Goal: Transaction & Acquisition: Purchase product/service

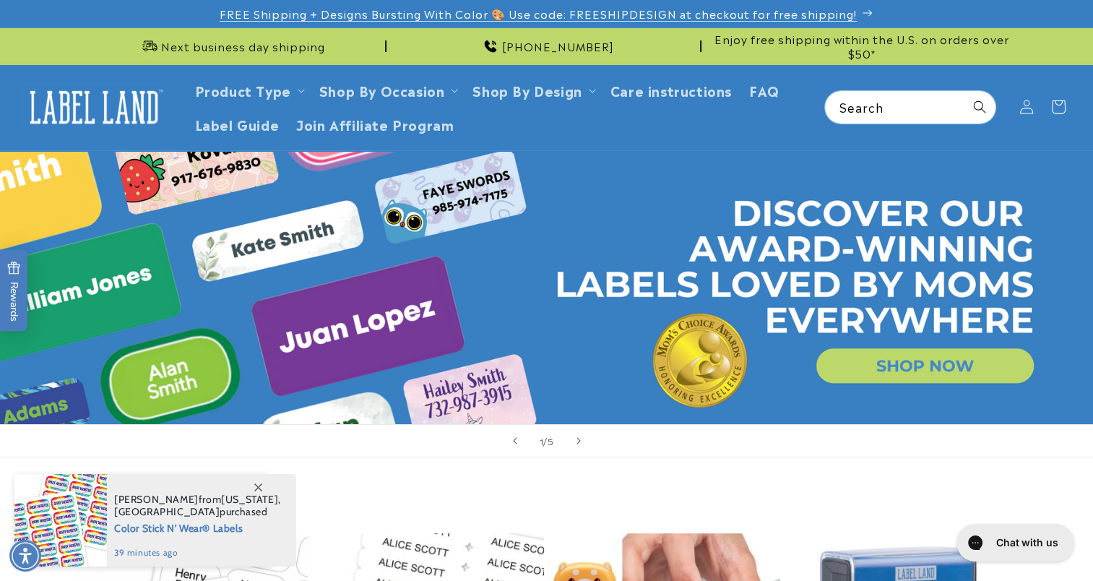
click at [583, 14] on span "FREE Shipping + Designs Bursting With Color 🎨 Use code: FREESHIPDESIGN at check…" at bounding box center [538, 14] width 637 height 14
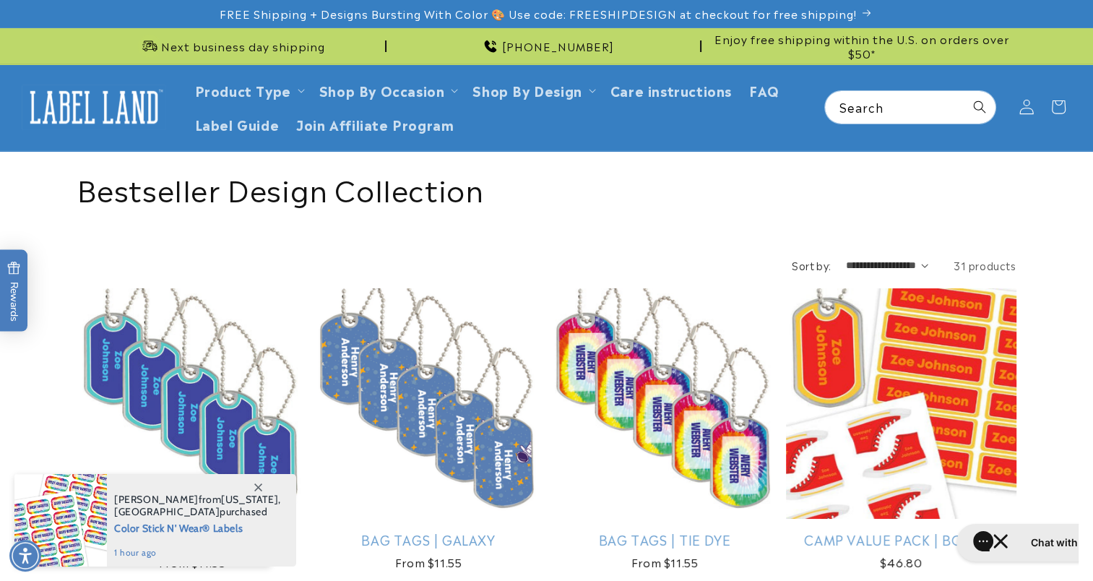
click at [1023, 107] on icon at bounding box center [1025, 107] width 15 height 15
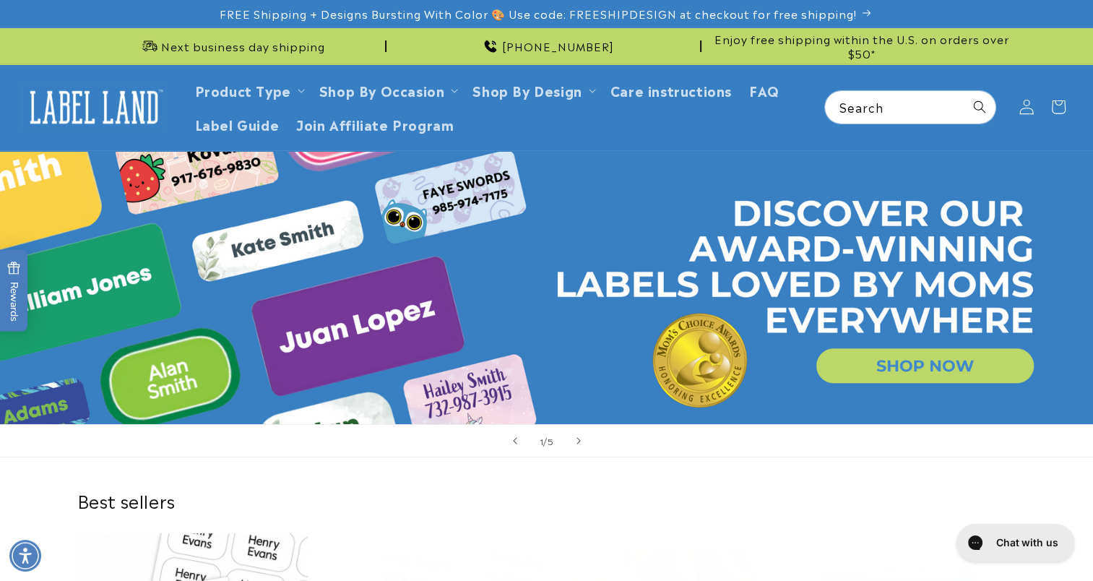
click at [1026, 111] on icon at bounding box center [1025, 107] width 15 height 15
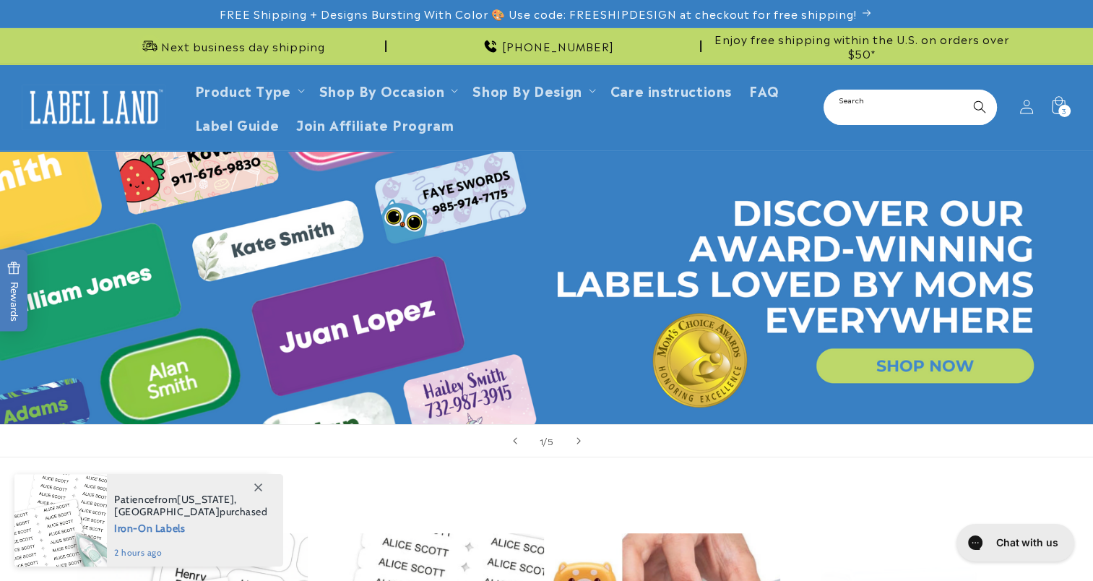
click at [897, 109] on input "Search" at bounding box center [910, 107] width 170 height 33
paste input "**********"
type input "**********"
click at [964, 91] on button "Search" at bounding box center [980, 107] width 32 height 32
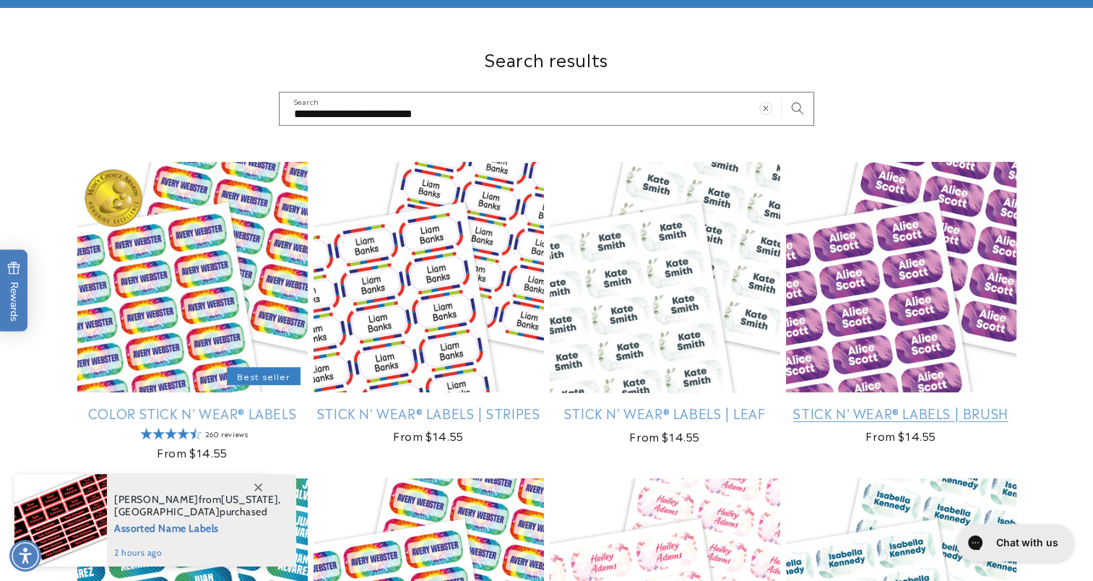
scroll to position [144, 0]
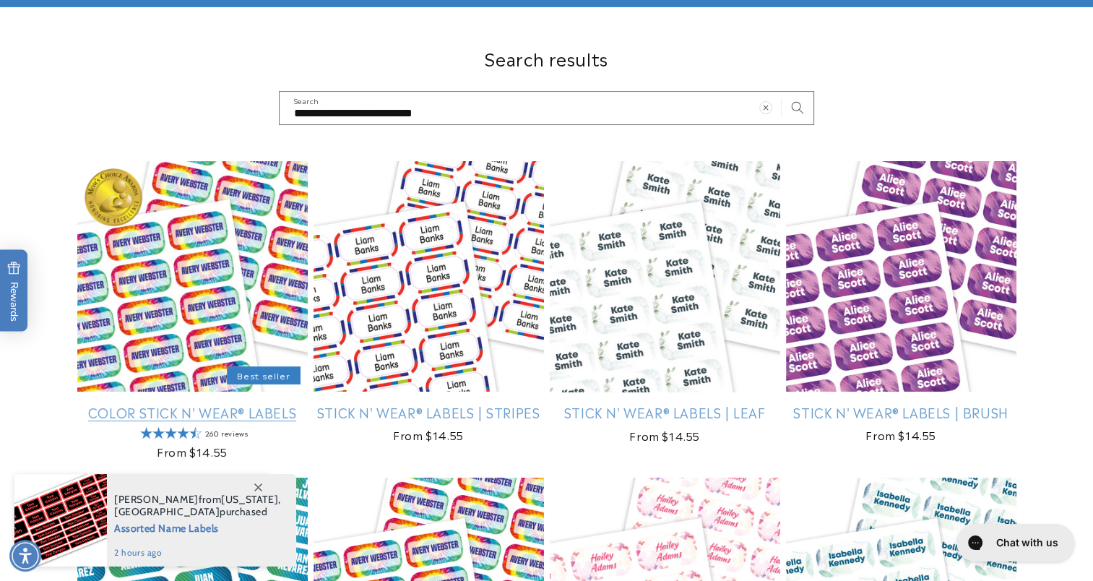
click at [173, 404] on link "Color Stick N' Wear® Labels" at bounding box center [192, 412] width 230 height 17
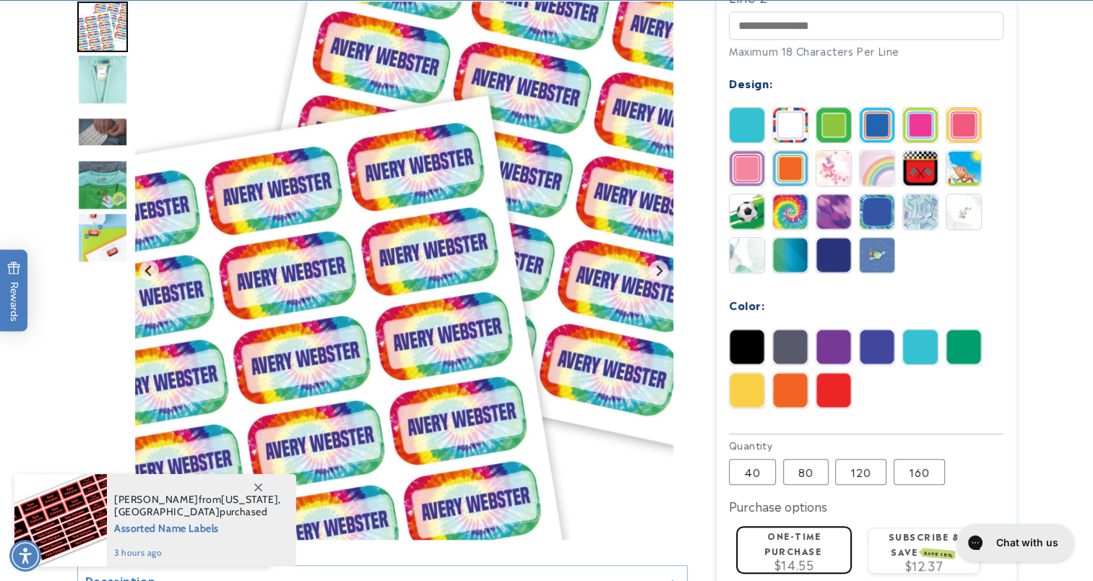
scroll to position [650, 0]
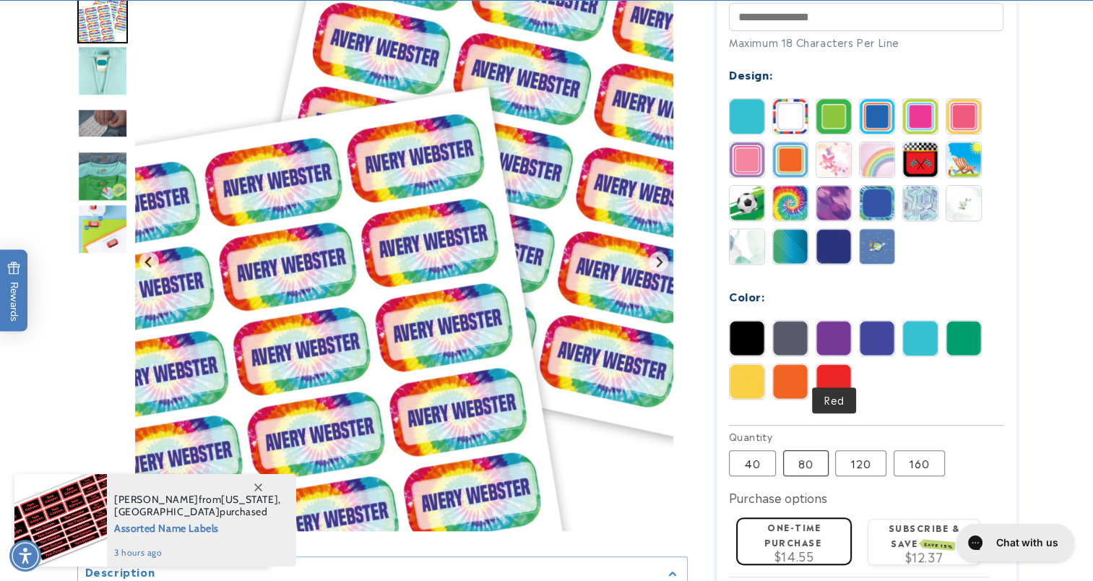
click at [794, 450] on label "80 Variant sold out or unavailable" at bounding box center [806, 463] width 46 height 26
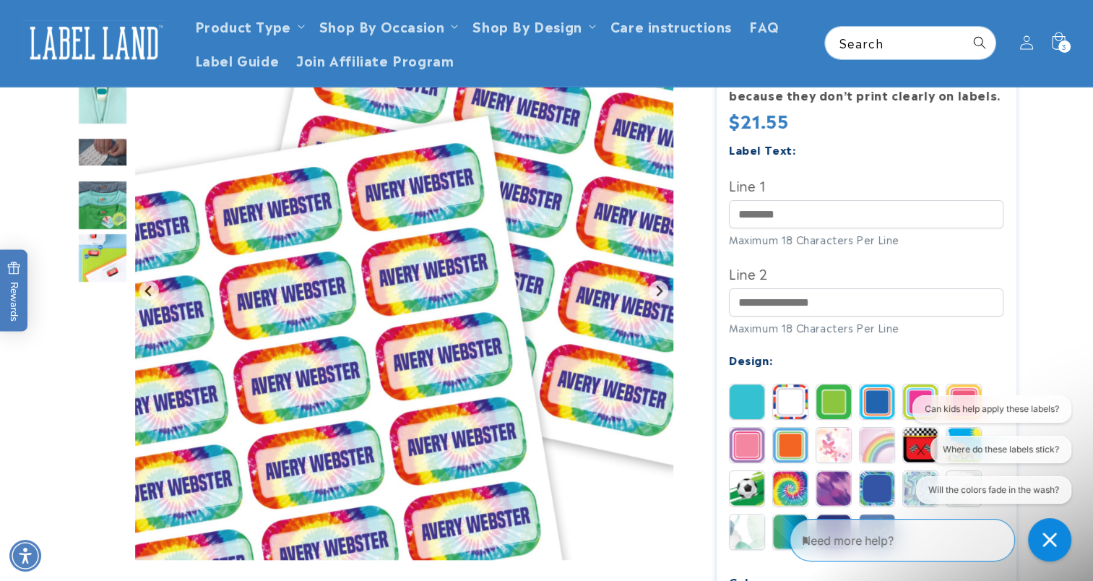
scroll to position [361, 0]
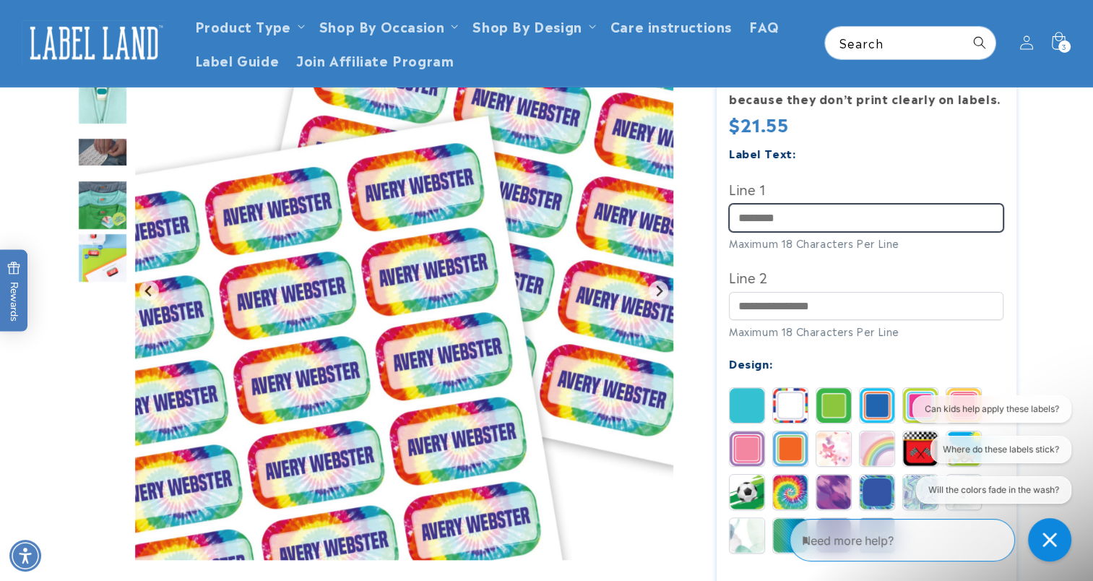
click at [809, 204] on input "Line 1" at bounding box center [866, 218] width 274 height 28
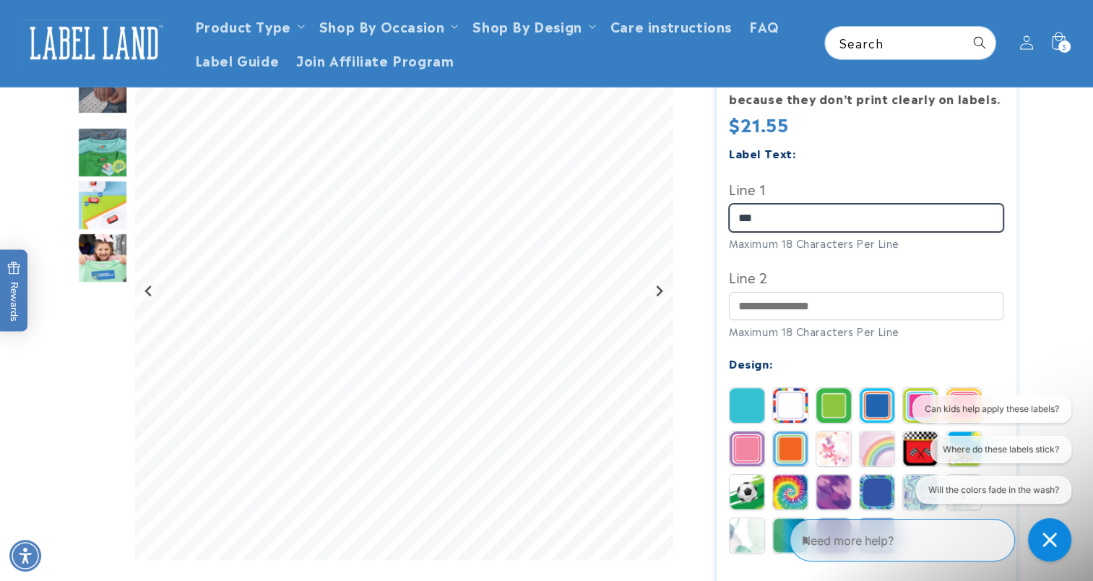
type input "**********"
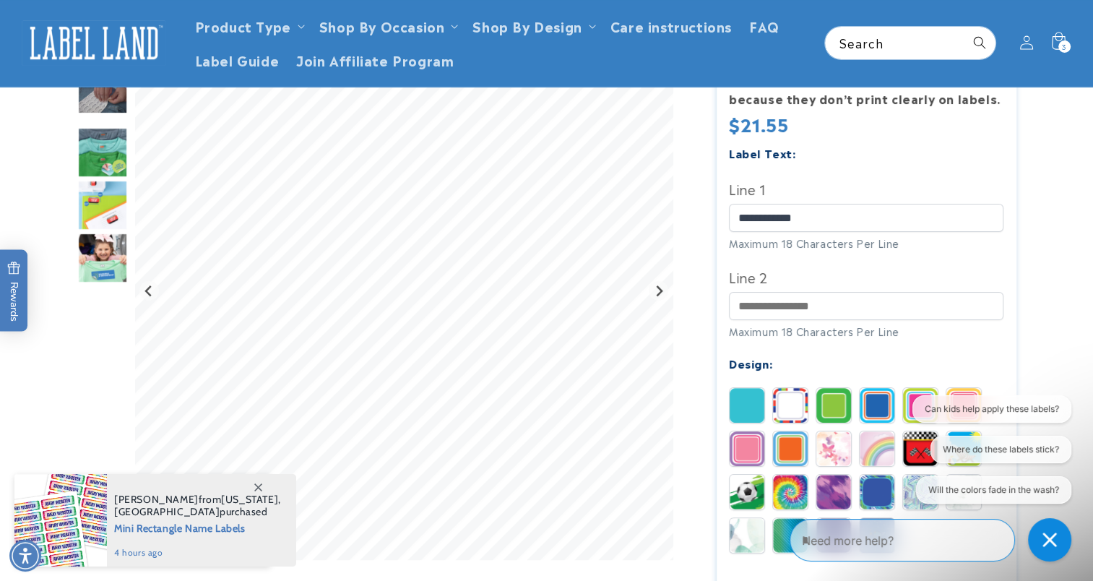
click at [1039, 248] on div at bounding box center [546, 442] width 1011 height 1267
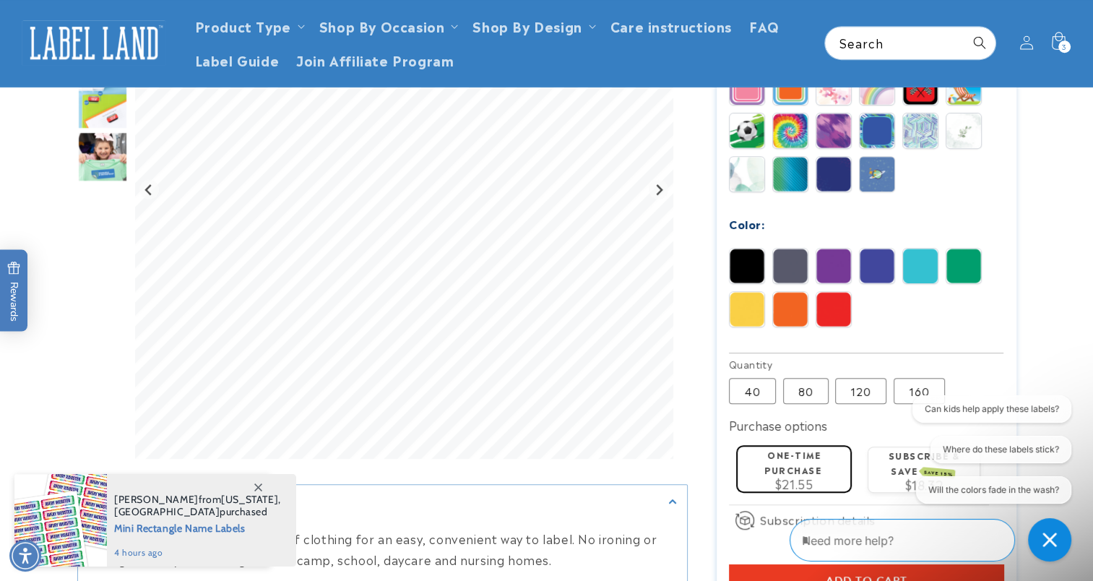
scroll to position [650, 0]
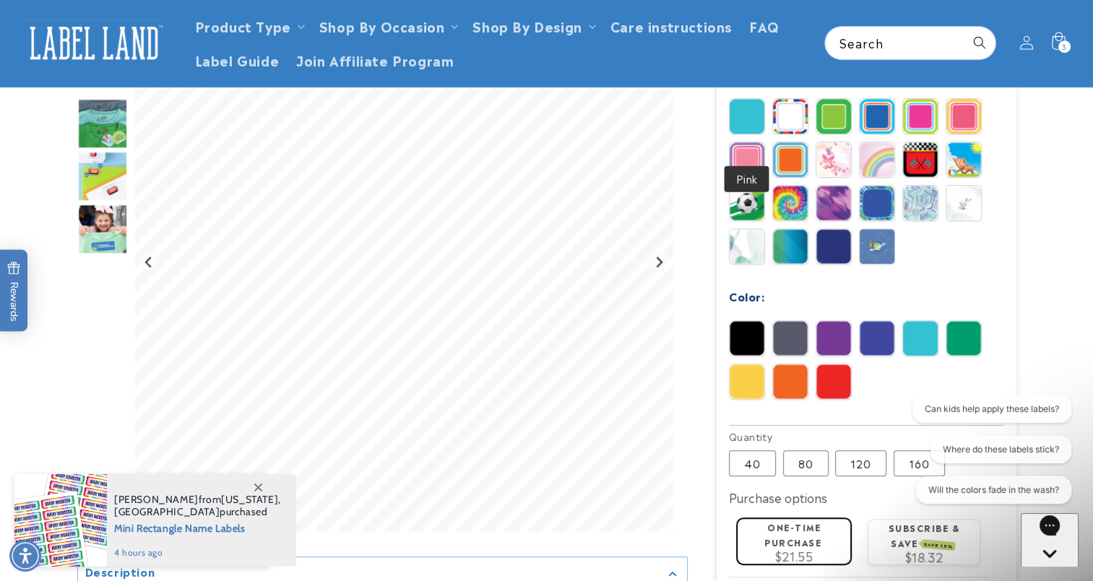
click at [746, 142] on img at bounding box center [746, 159] width 35 height 35
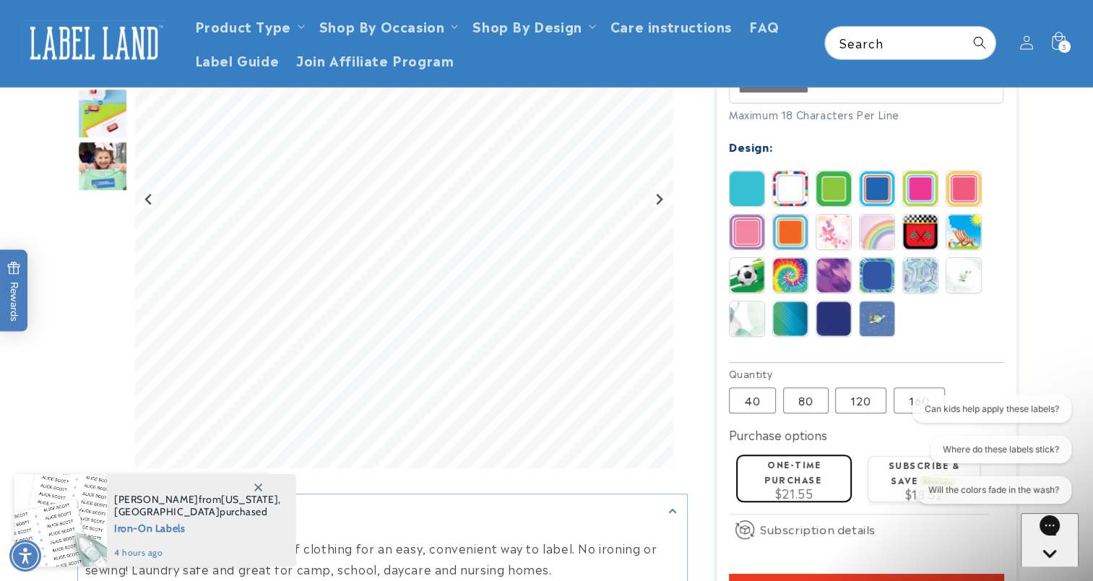
scroll to position [506, 0]
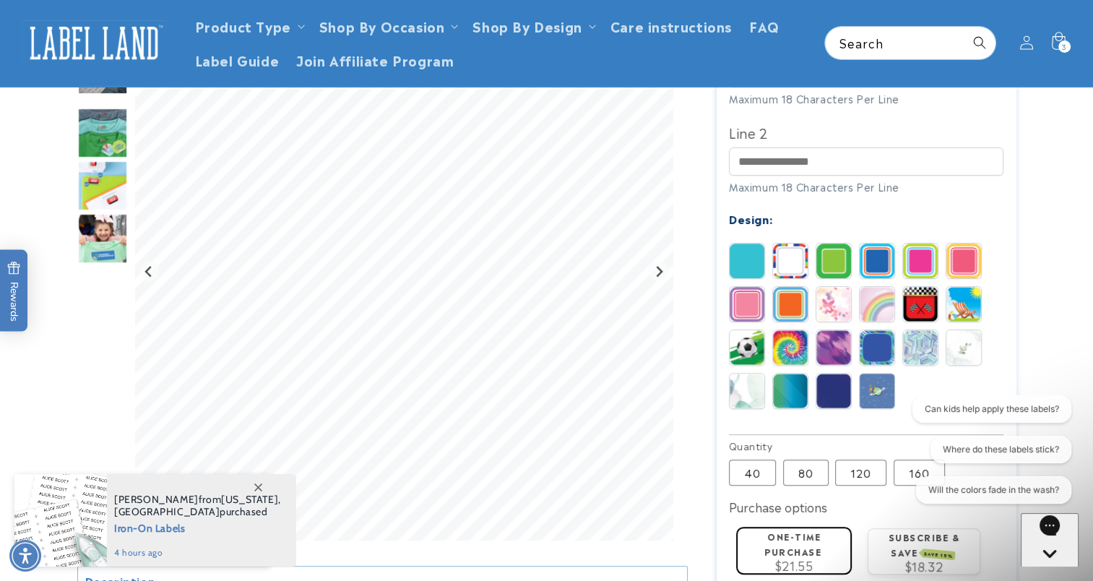
click at [823, 121] on label "Line 2" at bounding box center [866, 132] width 274 height 23
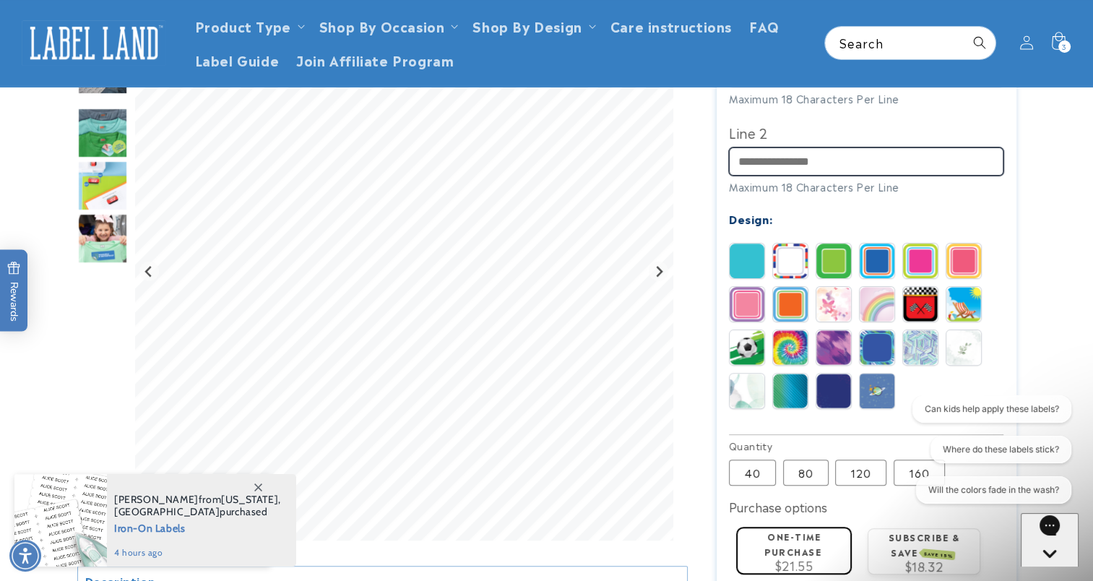
click at [823, 147] on input "Line 2" at bounding box center [866, 161] width 274 height 28
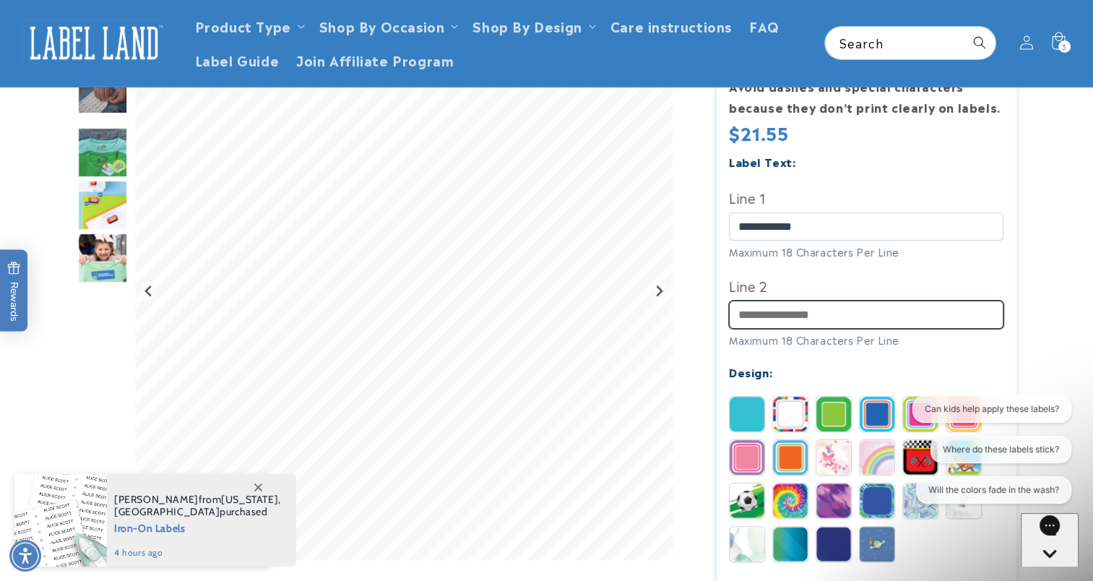
scroll to position [217, 0]
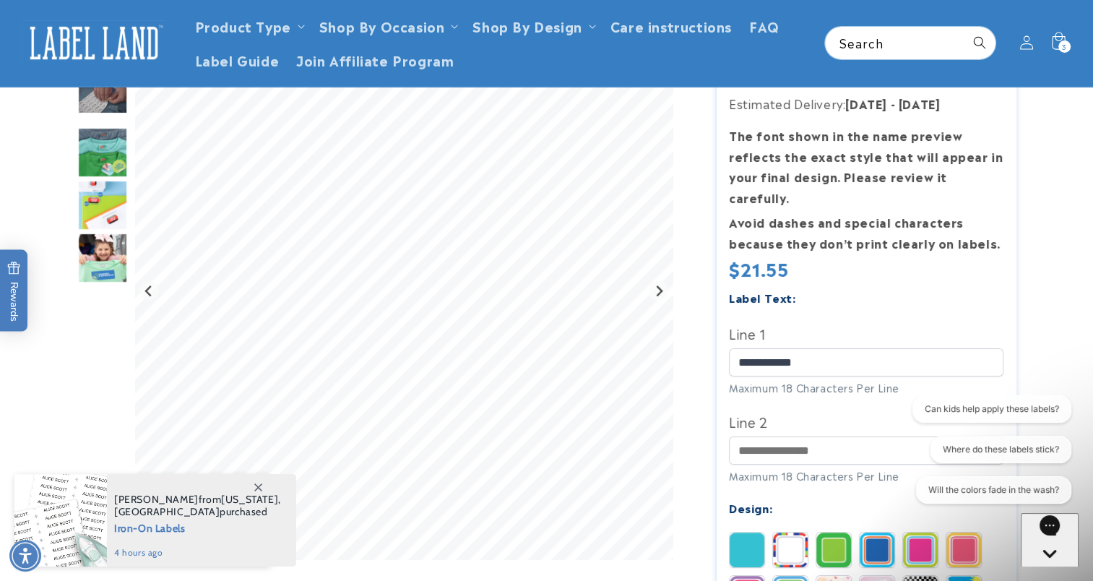
click at [756, 533] on img at bounding box center [746, 549] width 35 height 35
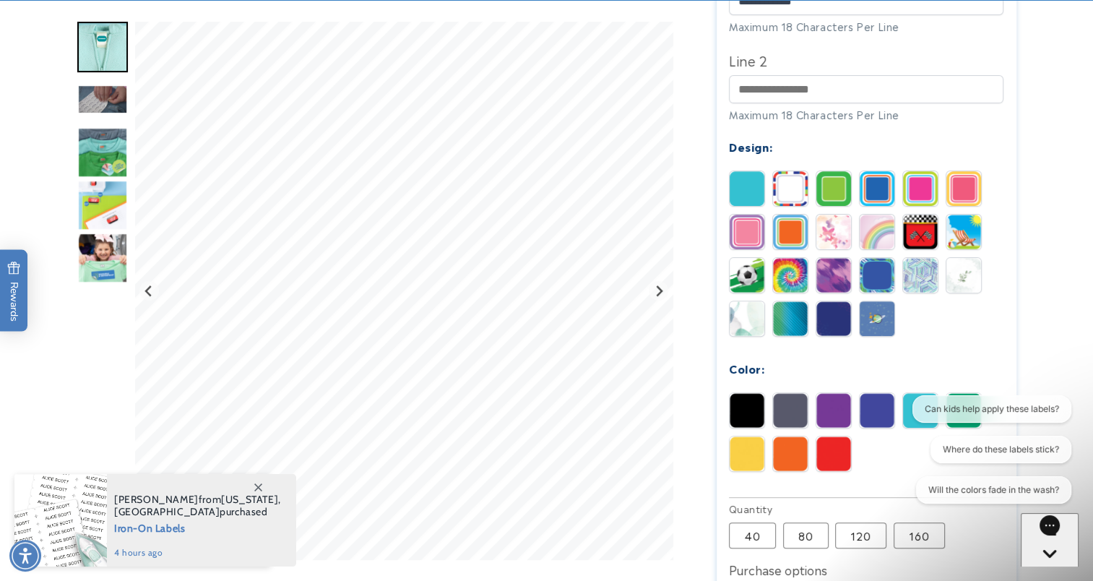
scroll to position [650, 0]
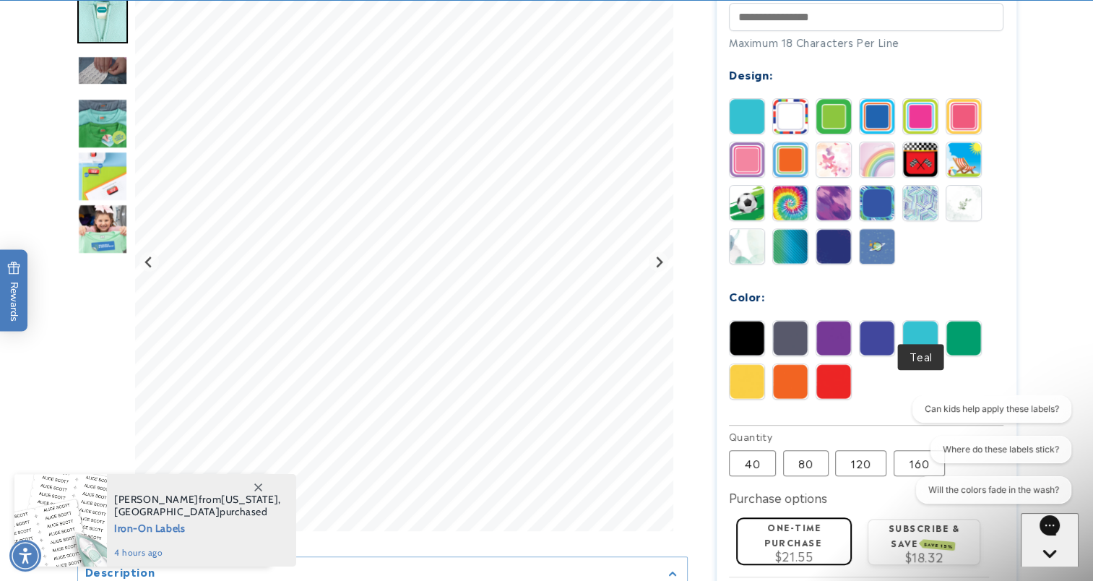
click at [921, 321] on img at bounding box center [920, 338] width 35 height 35
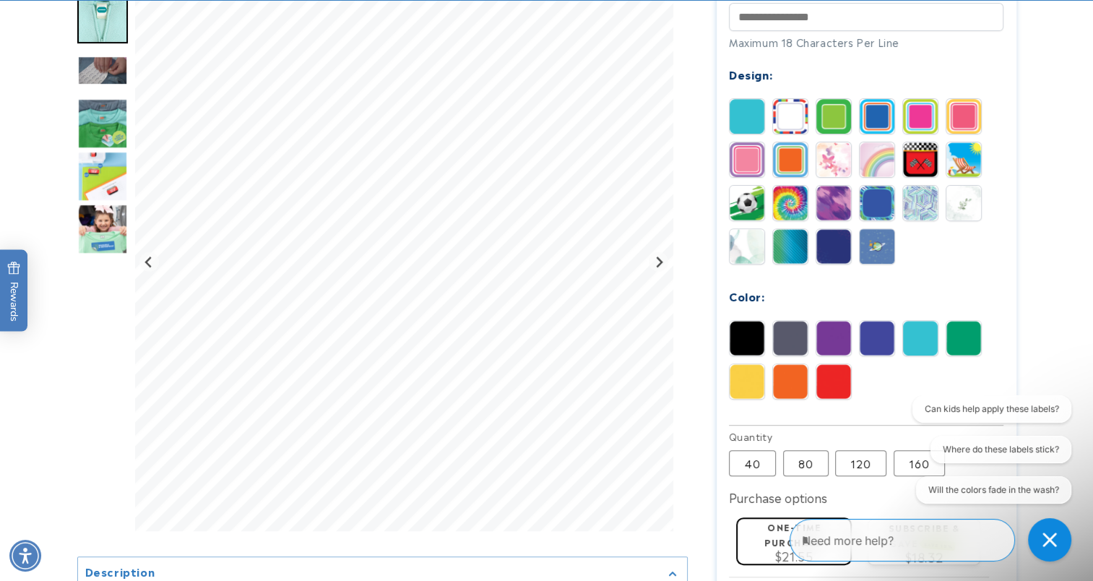
click at [865, 321] on img at bounding box center [877, 338] width 35 height 35
click at [938, 320] on div "Black Gray Purple Blue Teal Green" at bounding box center [870, 363] width 282 height 87
click at [927, 321] on img at bounding box center [920, 338] width 35 height 35
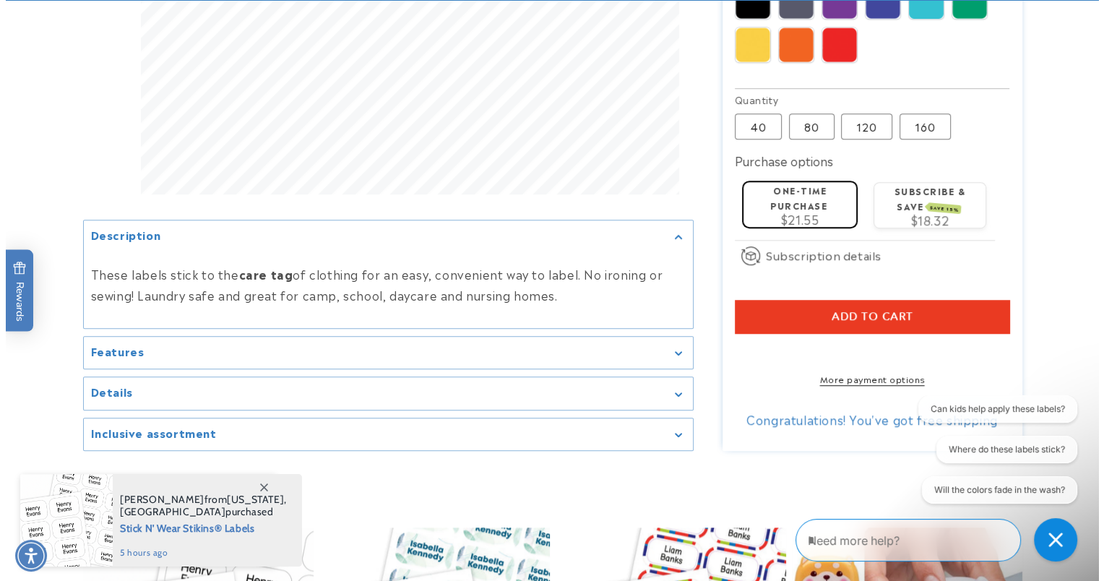
scroll to position [1011, 0]
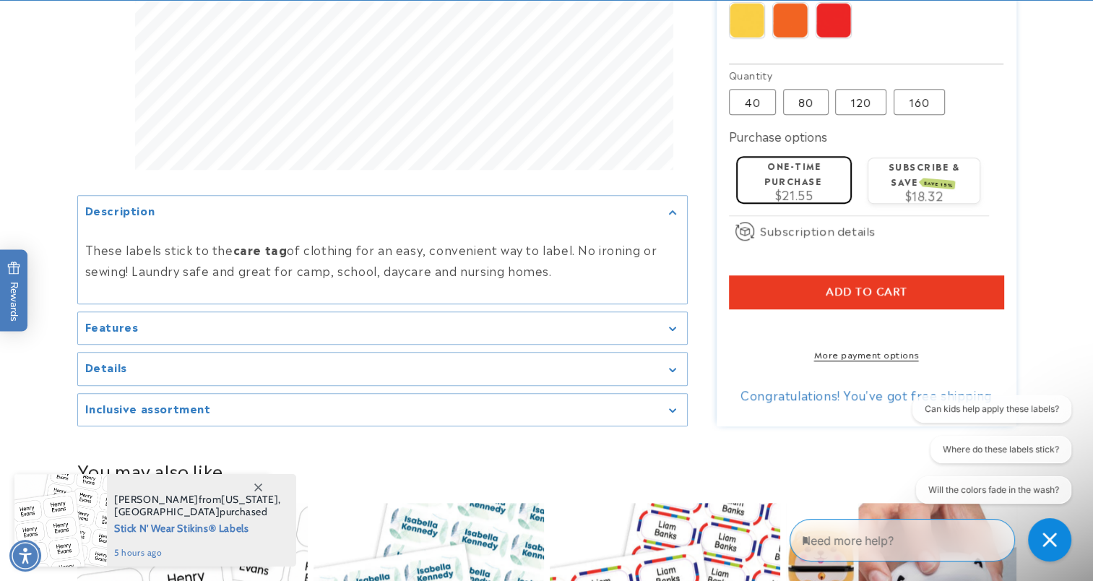
click at [889, 285] on span "Add to cart" at bounding box center [867, 291] width 82 height 13
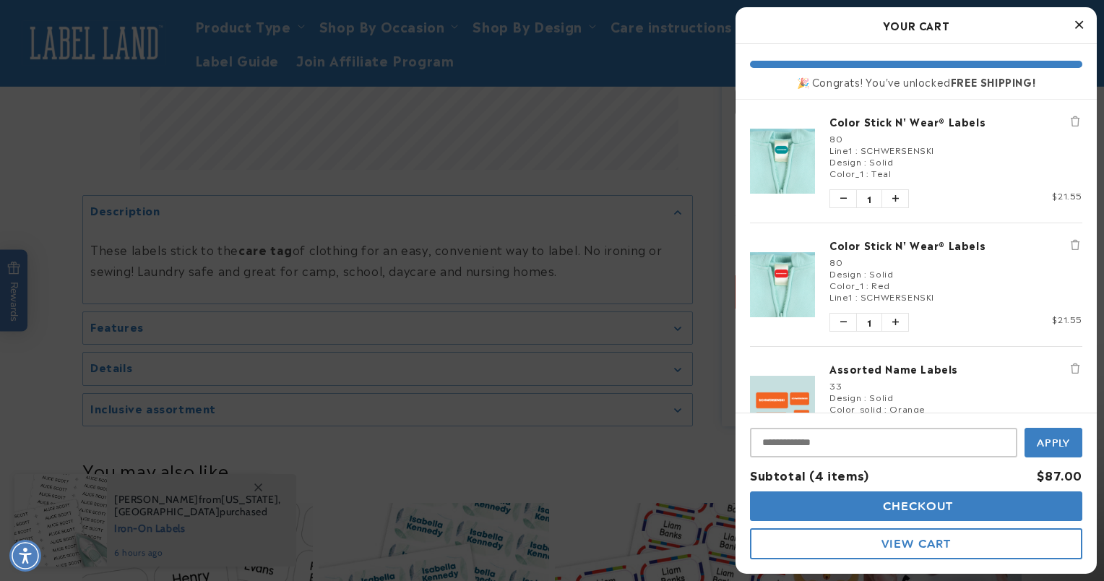
click at [1068, 248] on button "Remove Color Stick N' Wear® Labels" at bounding box center [1075, 245] width 14 height 14
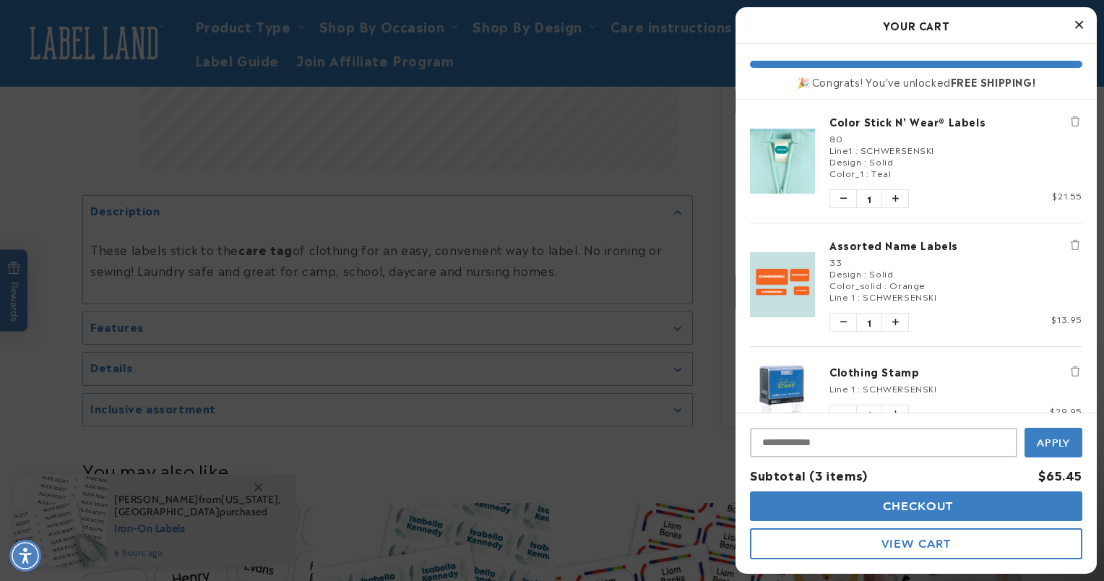
click at [1070, 248] on icon "Remove Assorted Name Labels" at bounding box center [1074, 245] width 9 height 10
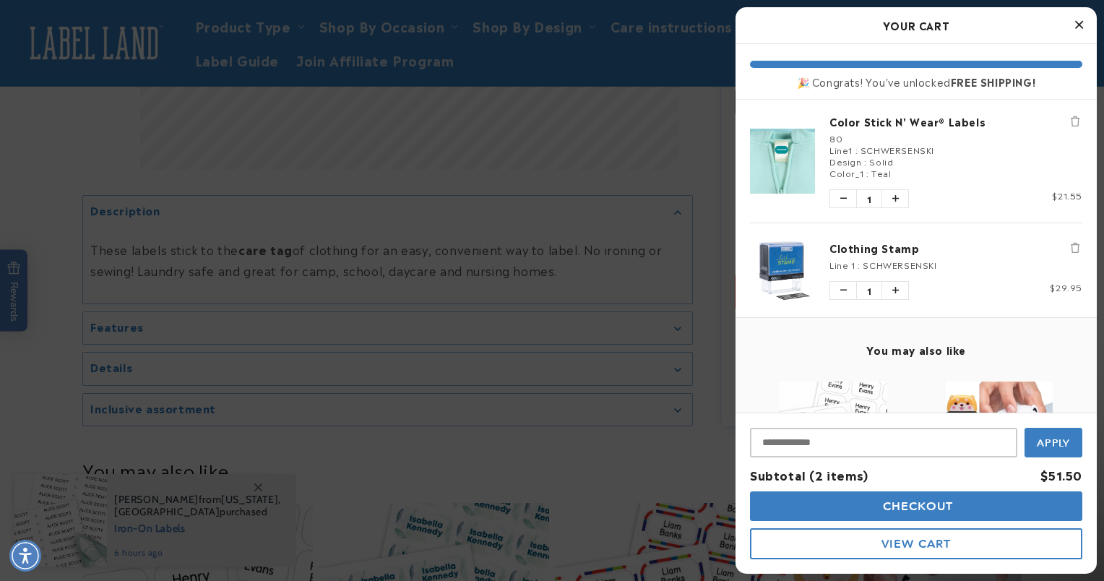
click at [1070, 248] on icon "Remove Clothing Stamp" at bounding box center [1074, 248] width 9 height 10
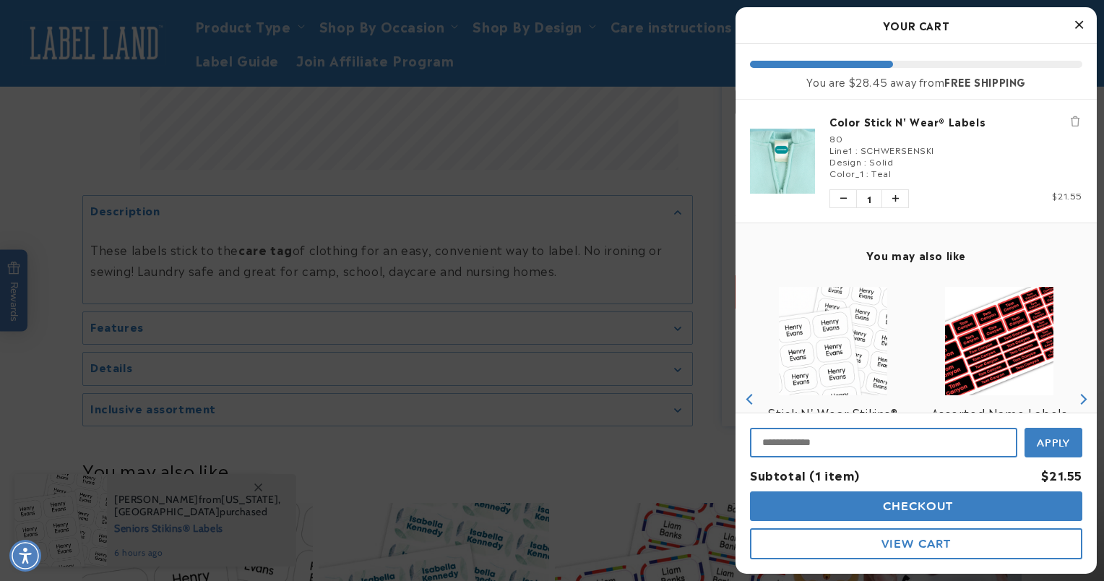
click at [788, 448] on input "Input Discount" at bounding box center [883, 443] width 267 height 30
type input "**********"
click at [1053, 446] on span "Apply" at bounding box center [1053, 441] width 34 height 13
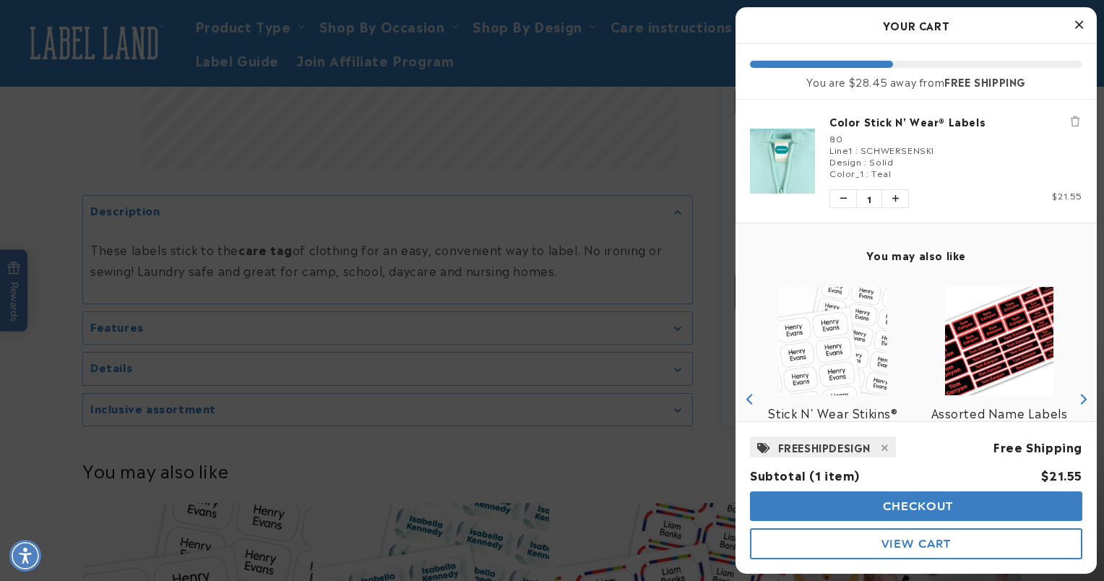
scroll to position [118, 0]
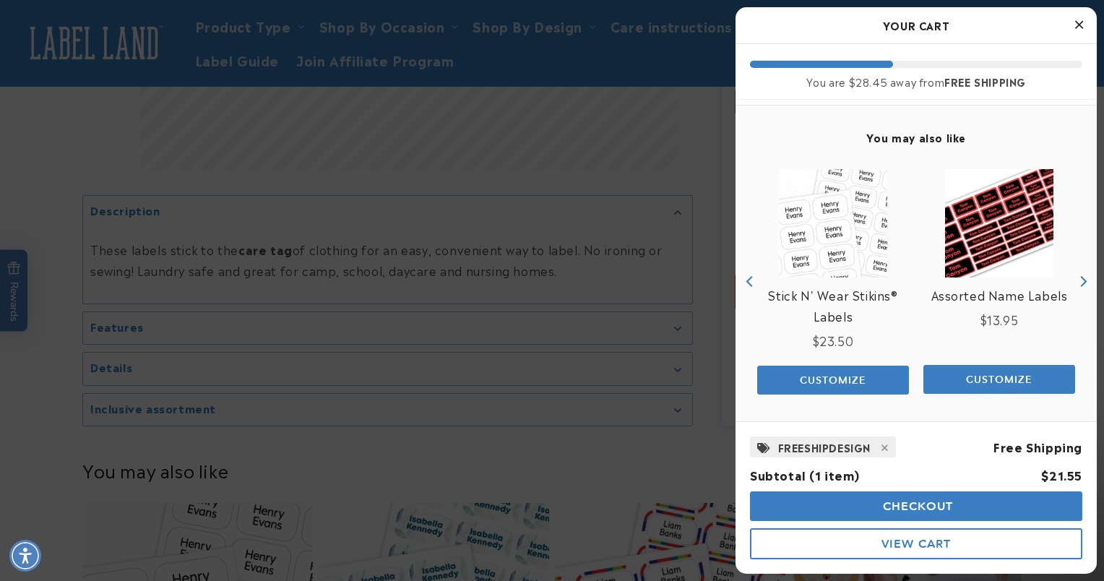
click at [900, 508] on span "Checkout" at bounding box center [916, 506] width 74 height 14
